Goal: Go to known website: Access a specific website the user already knows

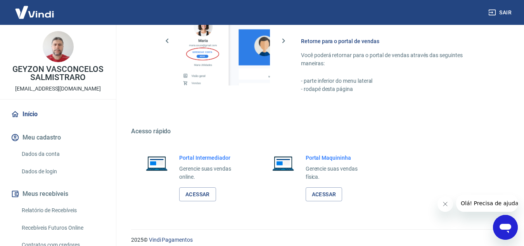
scroll to position [472, 0]
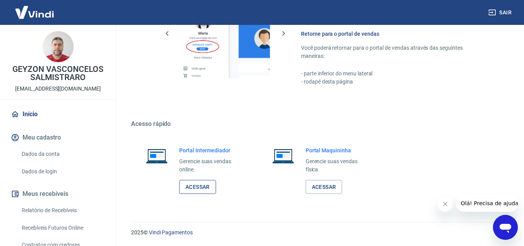
click at [195, 187] on link "Acessar" at bounding box center [197, 187] width 37 height 14
click at [196, 184] on link "Acessar" at bounding box center [197, 187] width 37 height 14
